Goal: Find specific fact

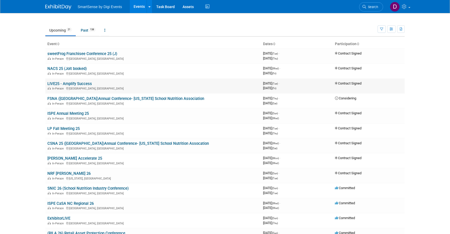
click at [71, 85] on link "LIVE25 - Amplify Success" at bounding box center [69, 83] width 45 height 5
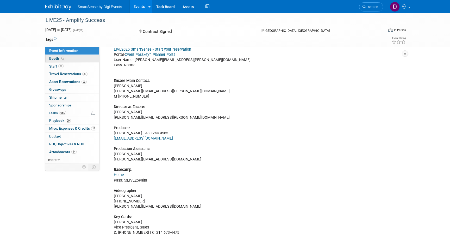
scroll to position [371, 0]
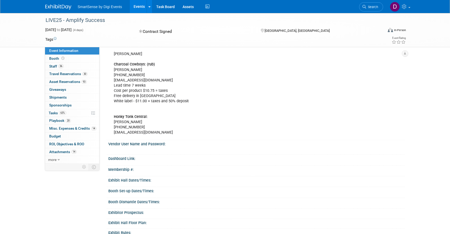
click at [118, 116] on b "Honky Tonk Central:" at bounding box center [131, 116] width 34 height 4
drag, startPoint x: 115, startPoint y: 116, endPoint x: 146, endPoint y: 115, distance: 31.3
click at [146, 115] on b "Honky Tonk Central:" at bounding box center [131, 116] width 34 height 4
copy b "Honky Tonk Central"
